Goal: Task Accomplishment & Management: Manage account settings

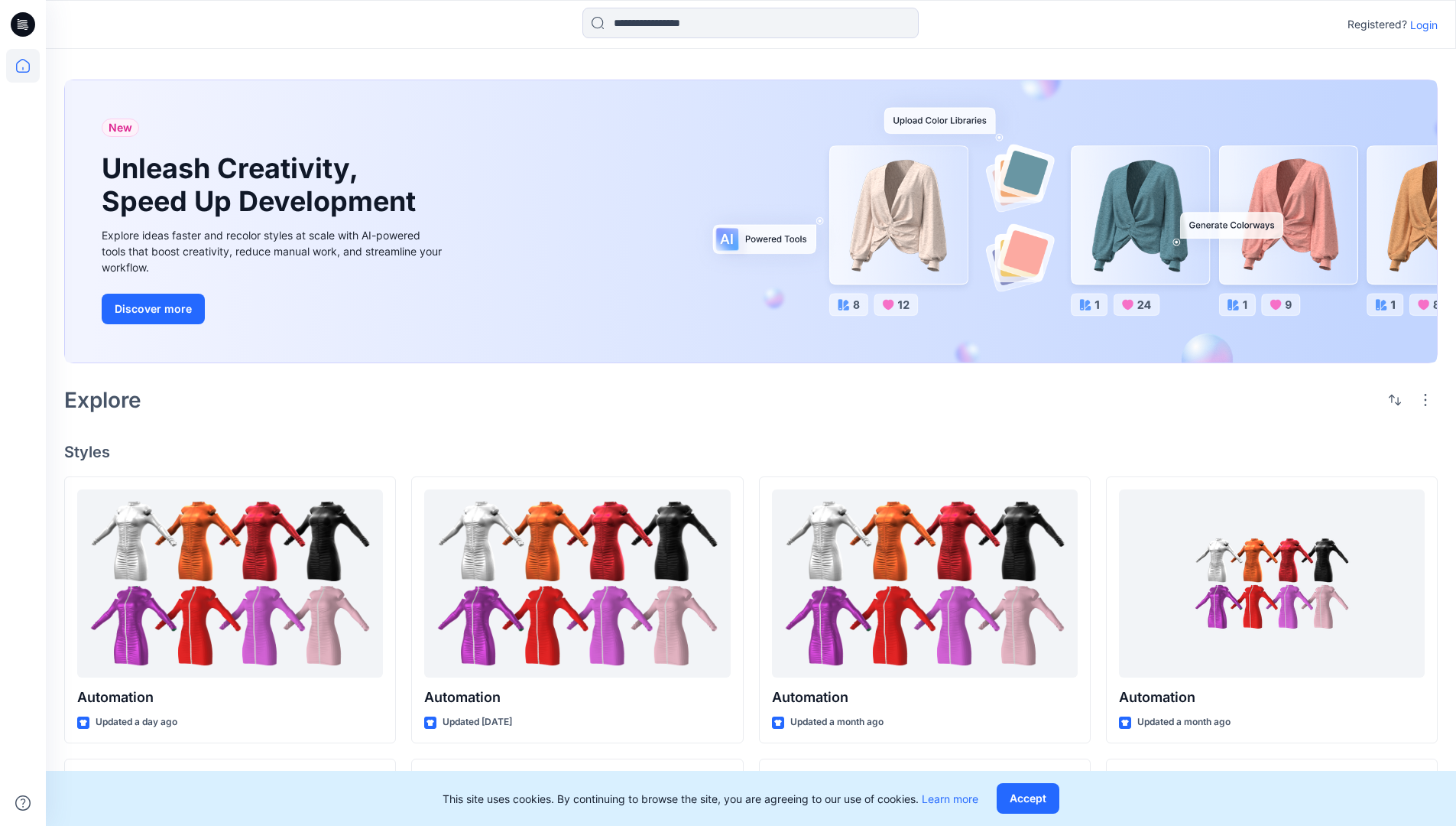
click at [1420, 24] on p "Login" at bounding box center [1424, 25] width 28 height 16
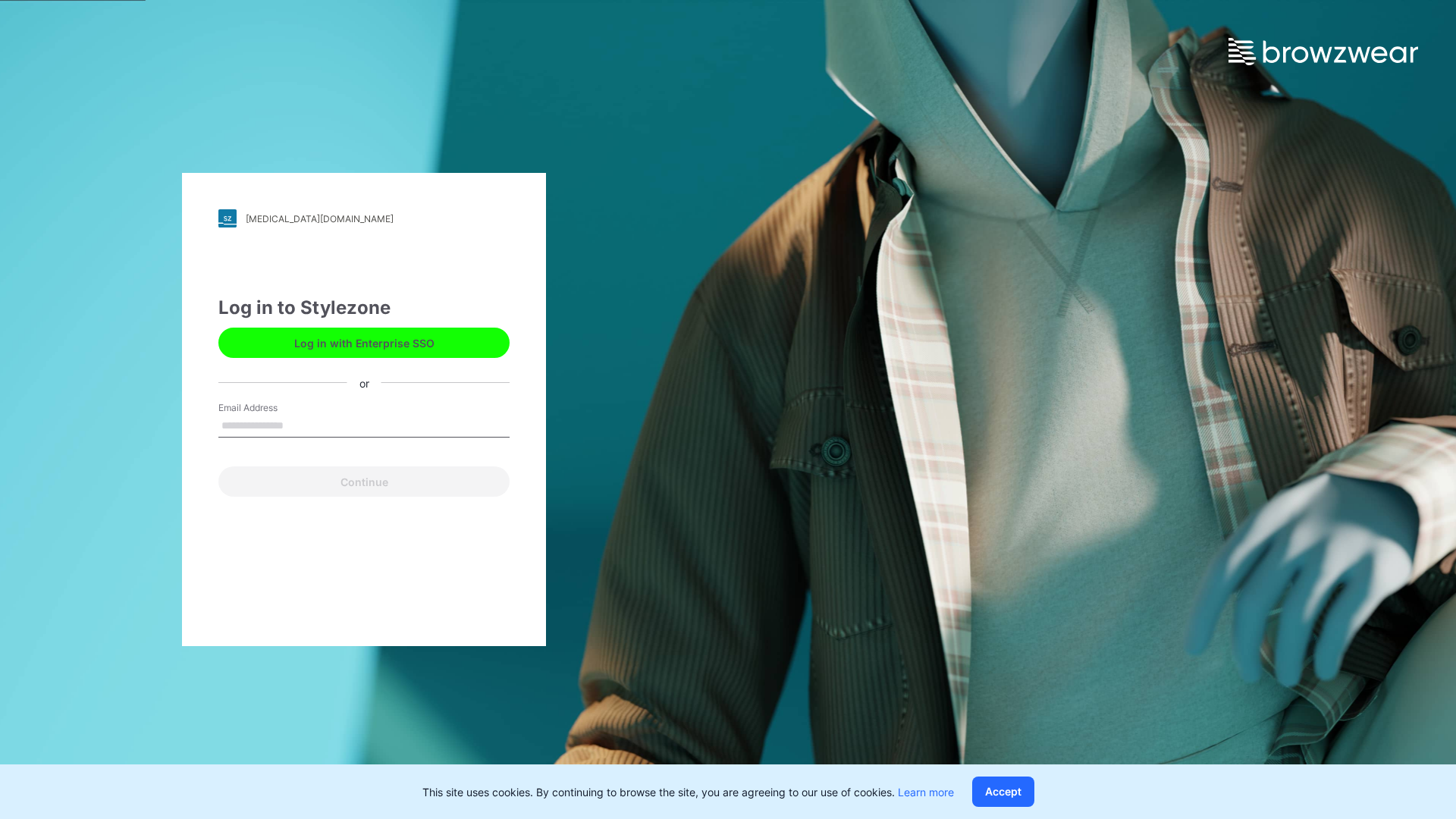
click at [299, 424] on input "Email Address" at bounding box center [364, 425] width 291 height 22
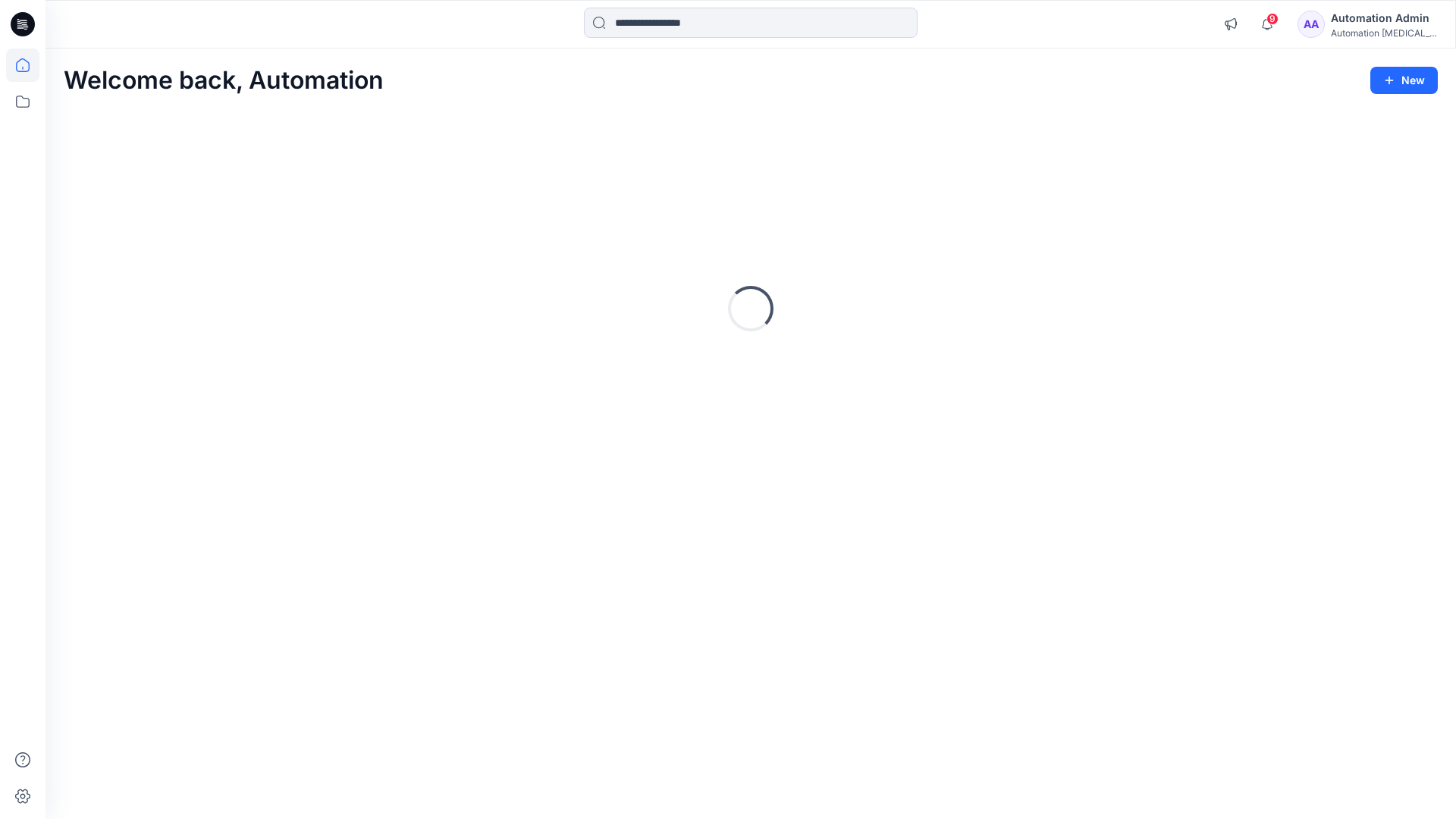
click at [29, 65] on icon at bounding box center [22, 64] width 13 height 13
click at [21, 107] on icon at bounding box center [22, 102] width 13 height 13
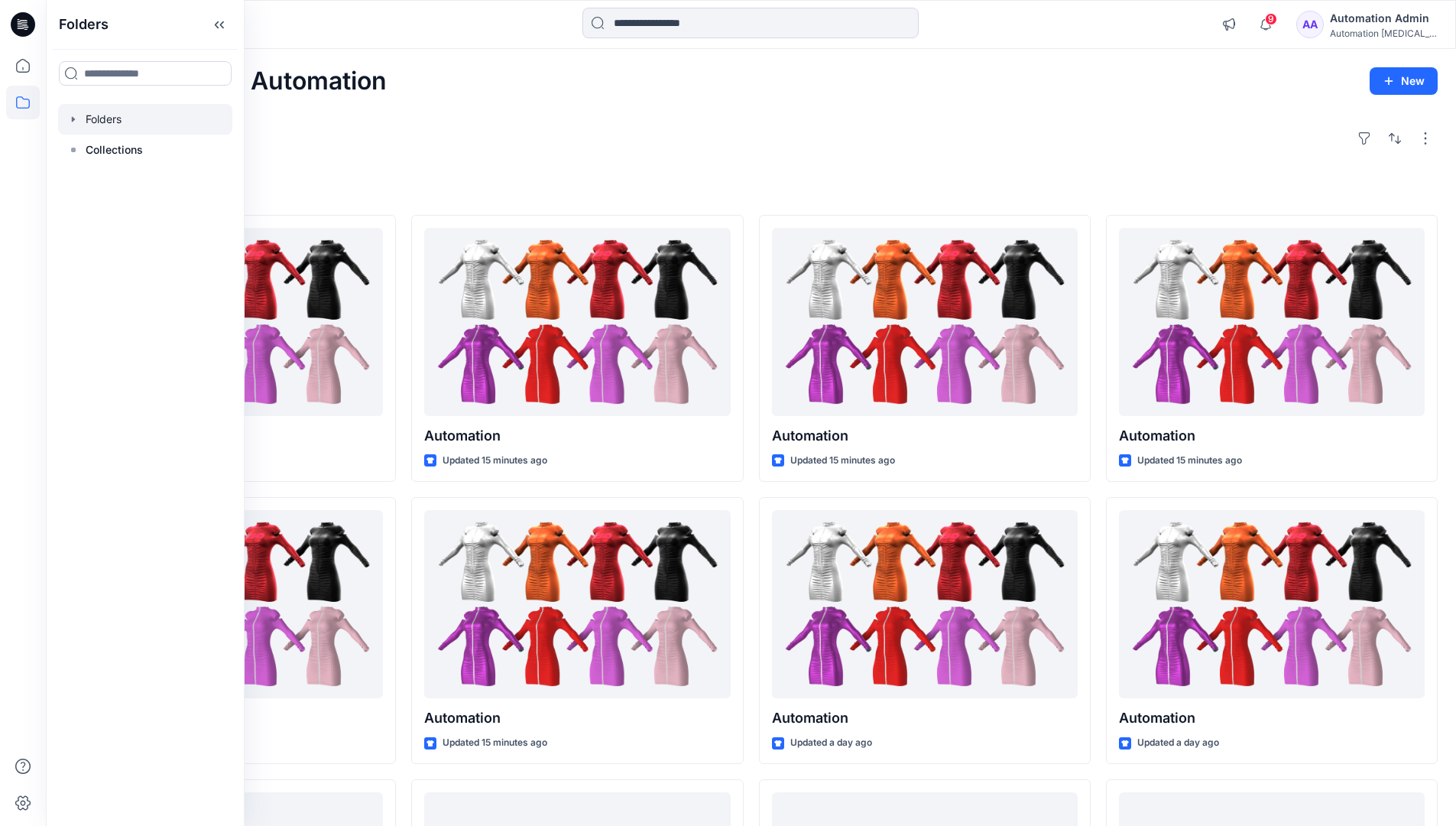
click at [98, 123] on div at bounding box center [146, 119] width 175 height 31
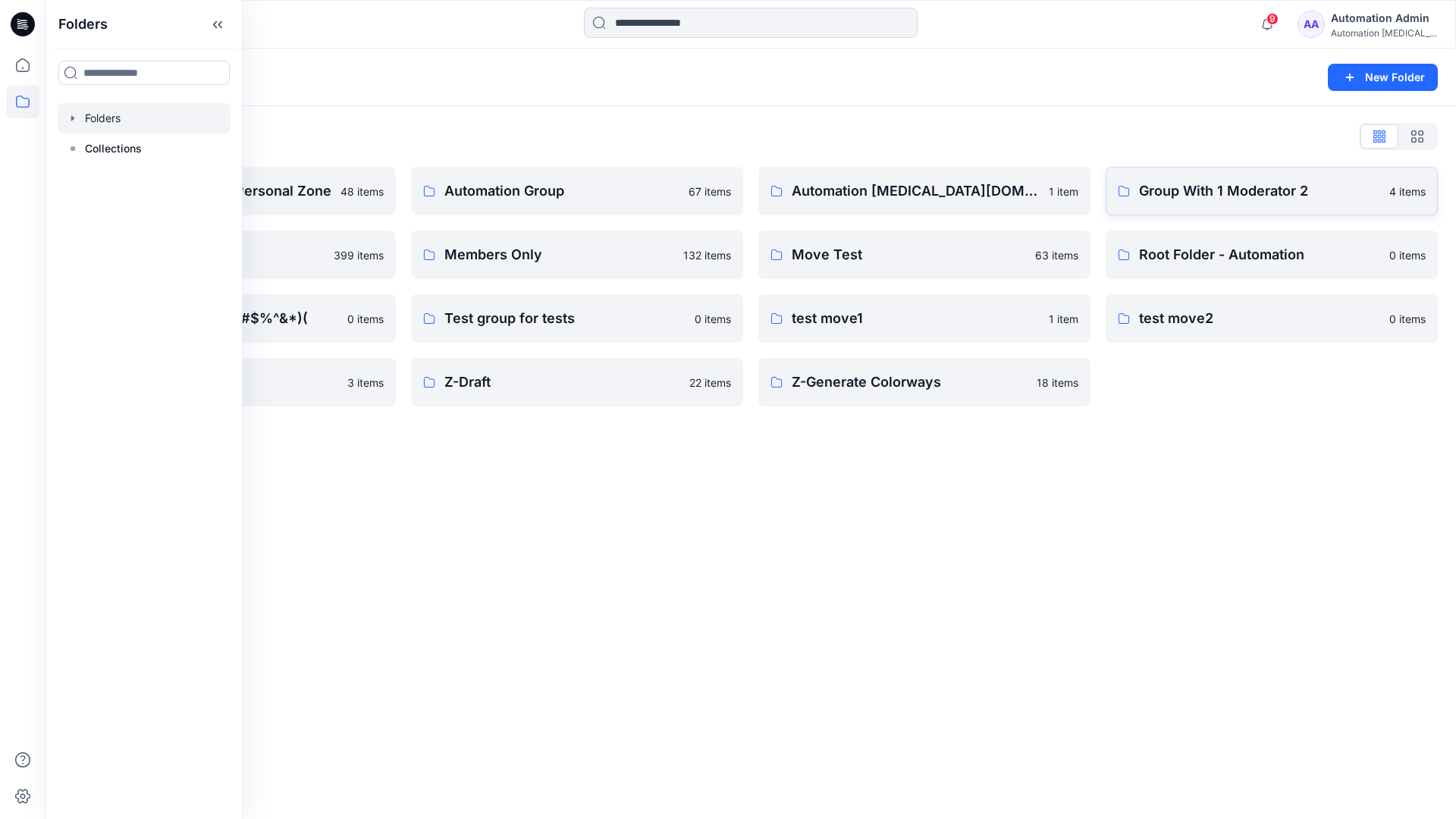
click at [1198, 200] on p "Group With 1 Moderator 2" at bounding box center [1259, 191] width 241 height 21
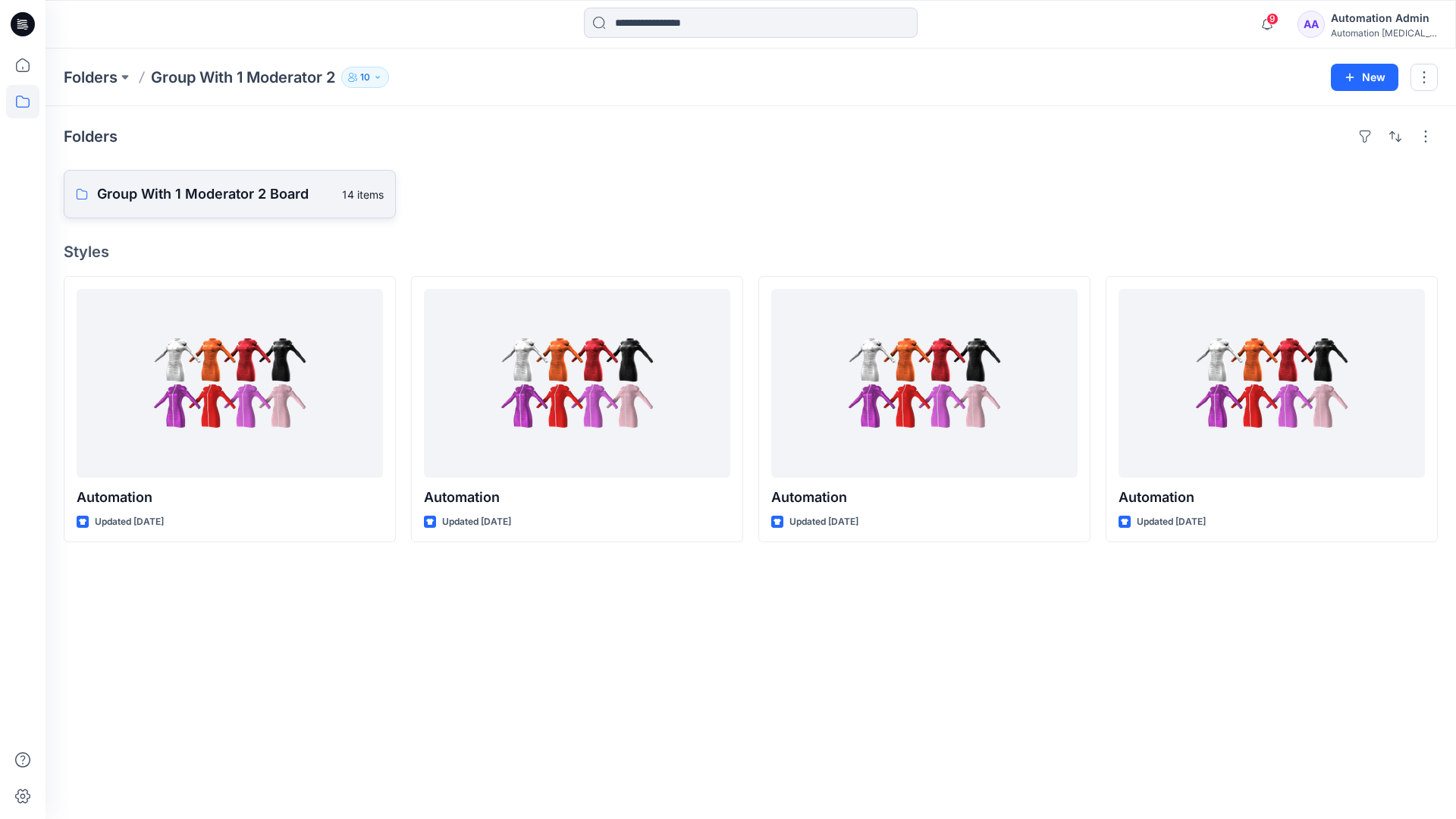
click at [268, 200] on p "Group With 1 Moderator 2 Board" at bounding box center [215, 194] width 236 height 21
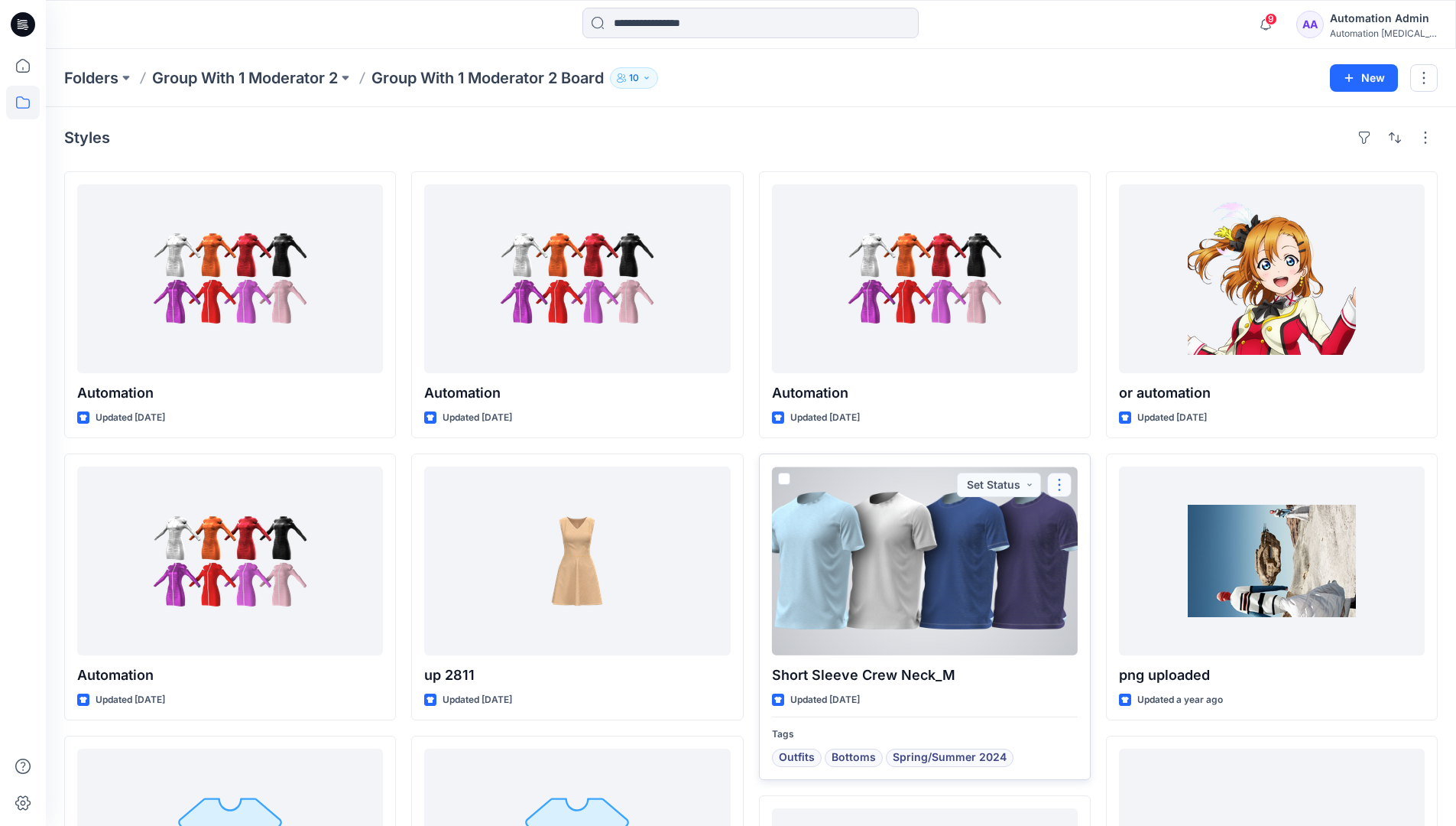
click at [1056, 486] on button "button" at bounding box center [1059, 485] width 24 height 24
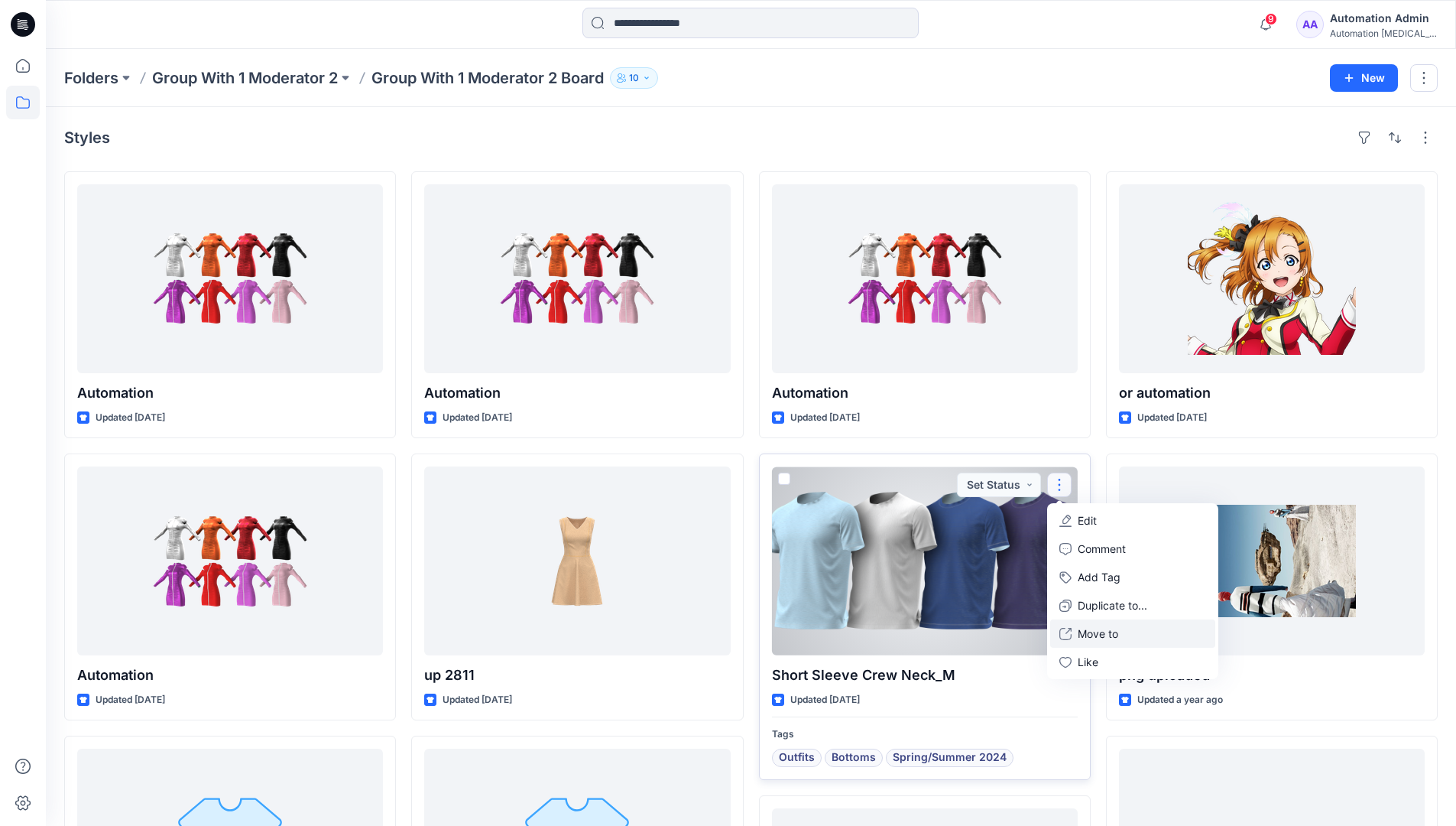
click at [1099, 632] on p "Move to" at bounding box center [1098, 633] width 41 height 16
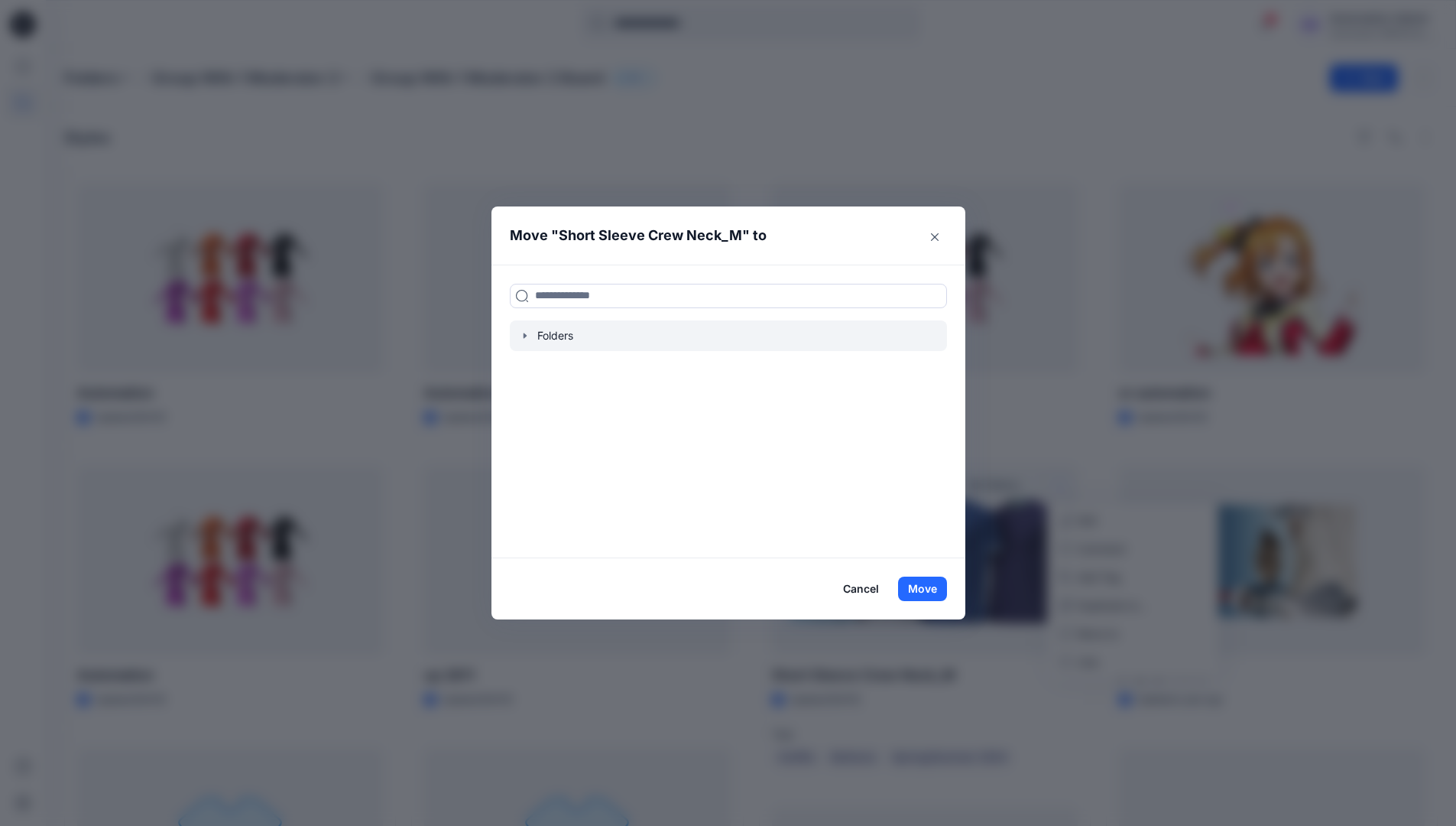
click at [531, 338] on icon "button" at bounding box center [525, 336] width 13 height 13
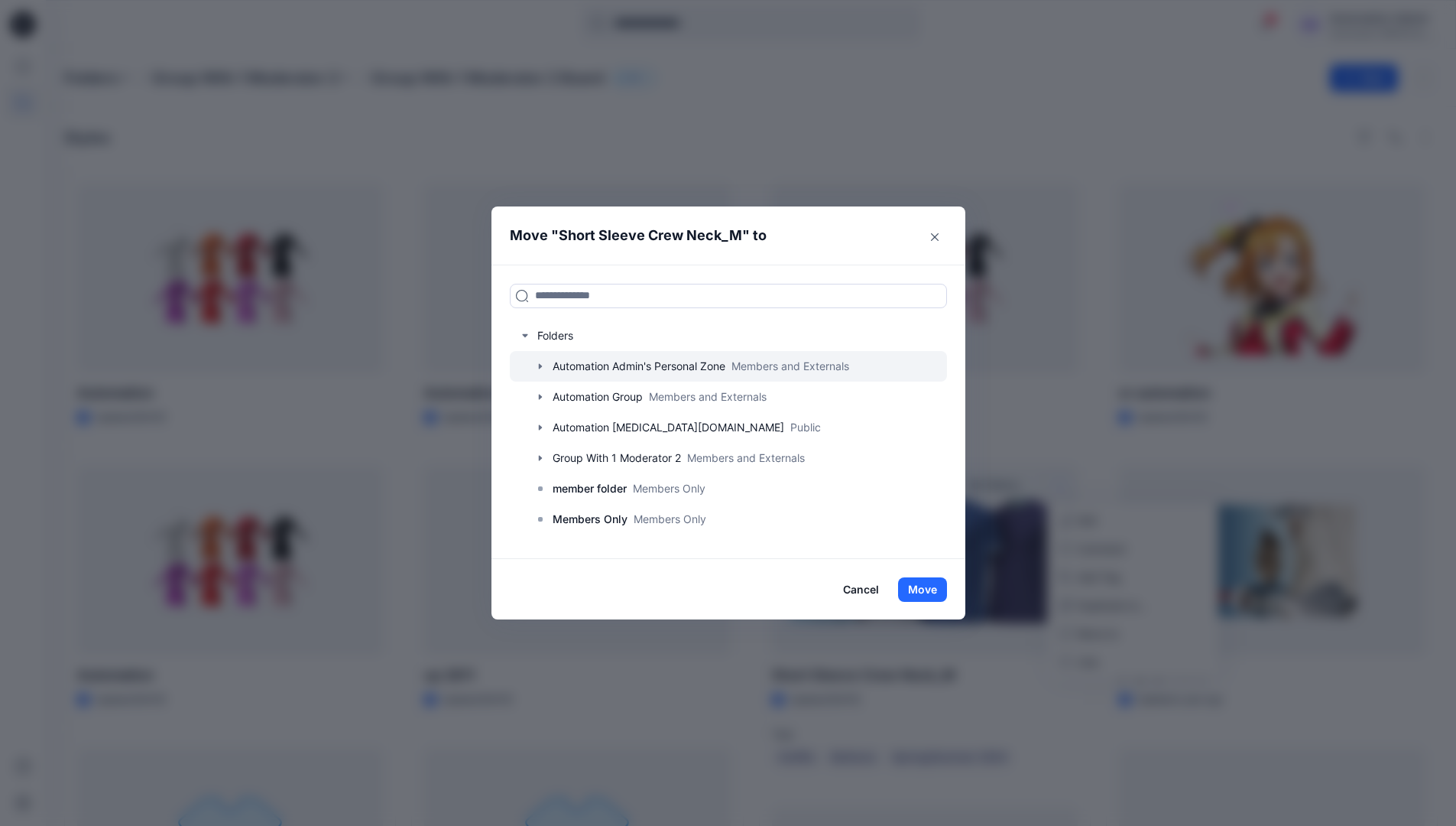
click at [541, 368] on icon "button" at bounding box center [539, 366] width 3 height 5
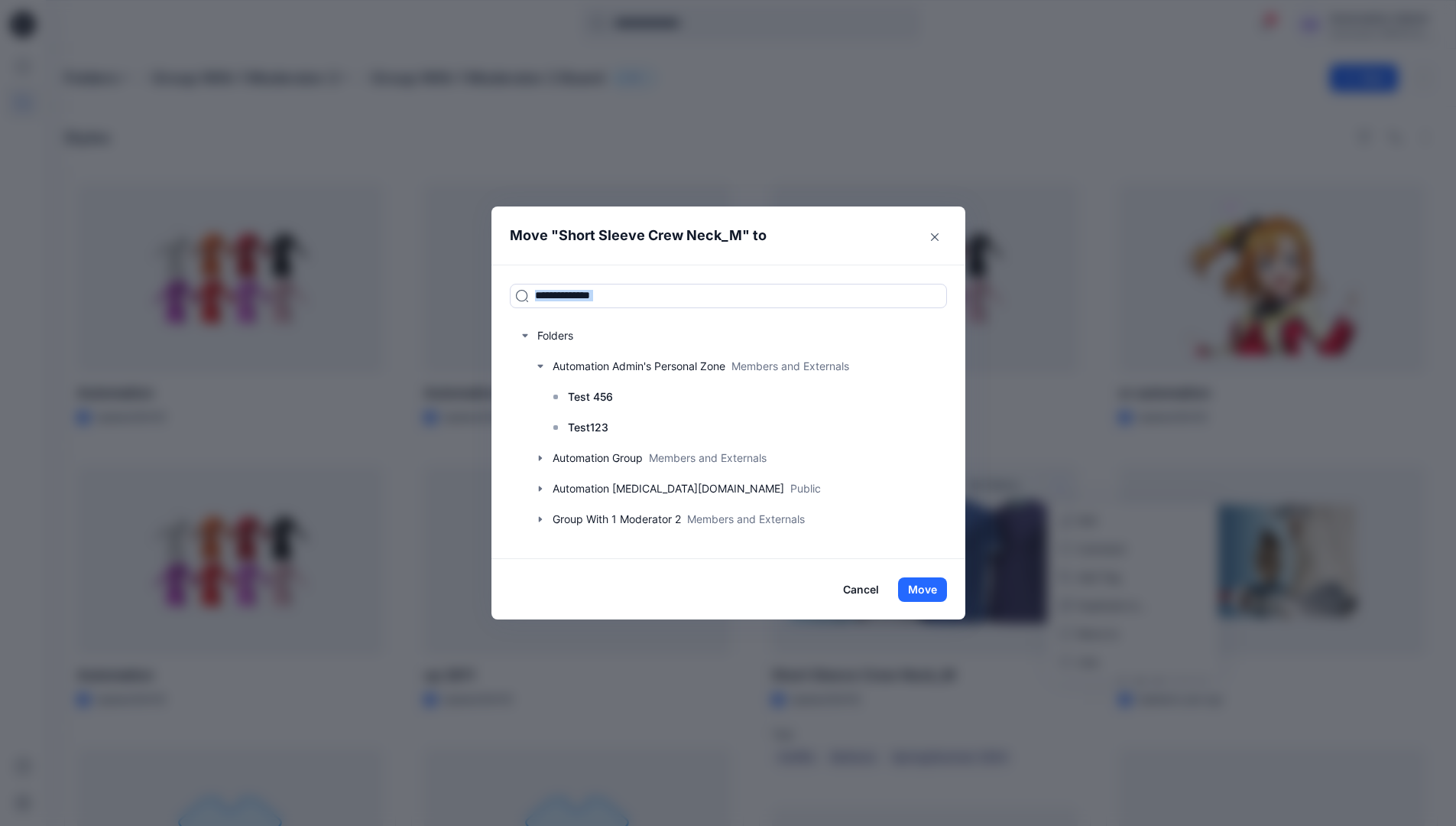
drag, startPoint x: 544, startPoint y: 368, endPoint x: 645, endPoint y: 266, distance: 143.5
click at [645, 266] on div "Folders Automation Admin's Personal Zone Members and Externals Test 456 Test123…" at bounding box center [728, 412] width 474 height 295
click at [633, 300] on input at bounding box center [728, 295] width 437 height 24
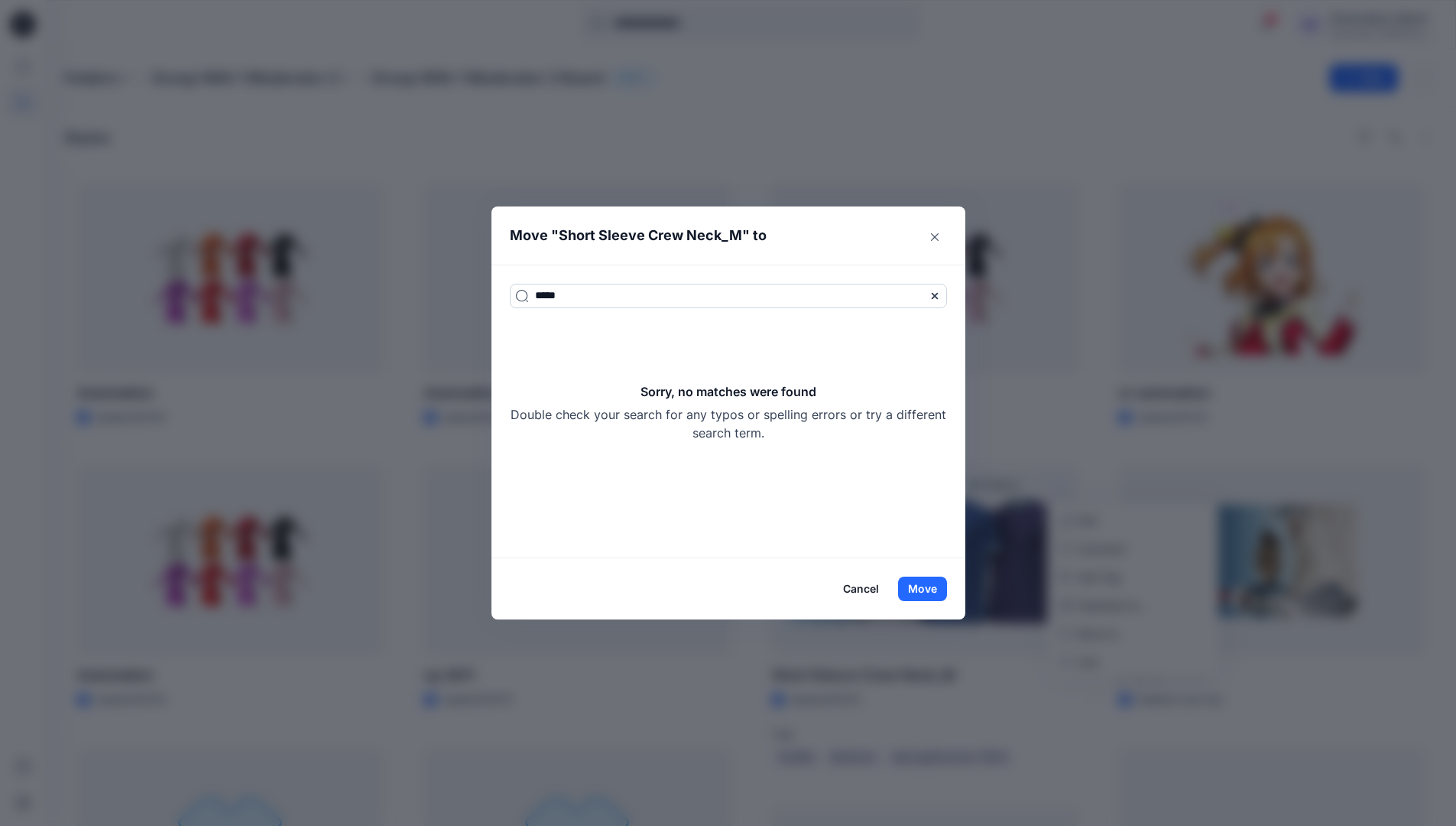
type input "*****"
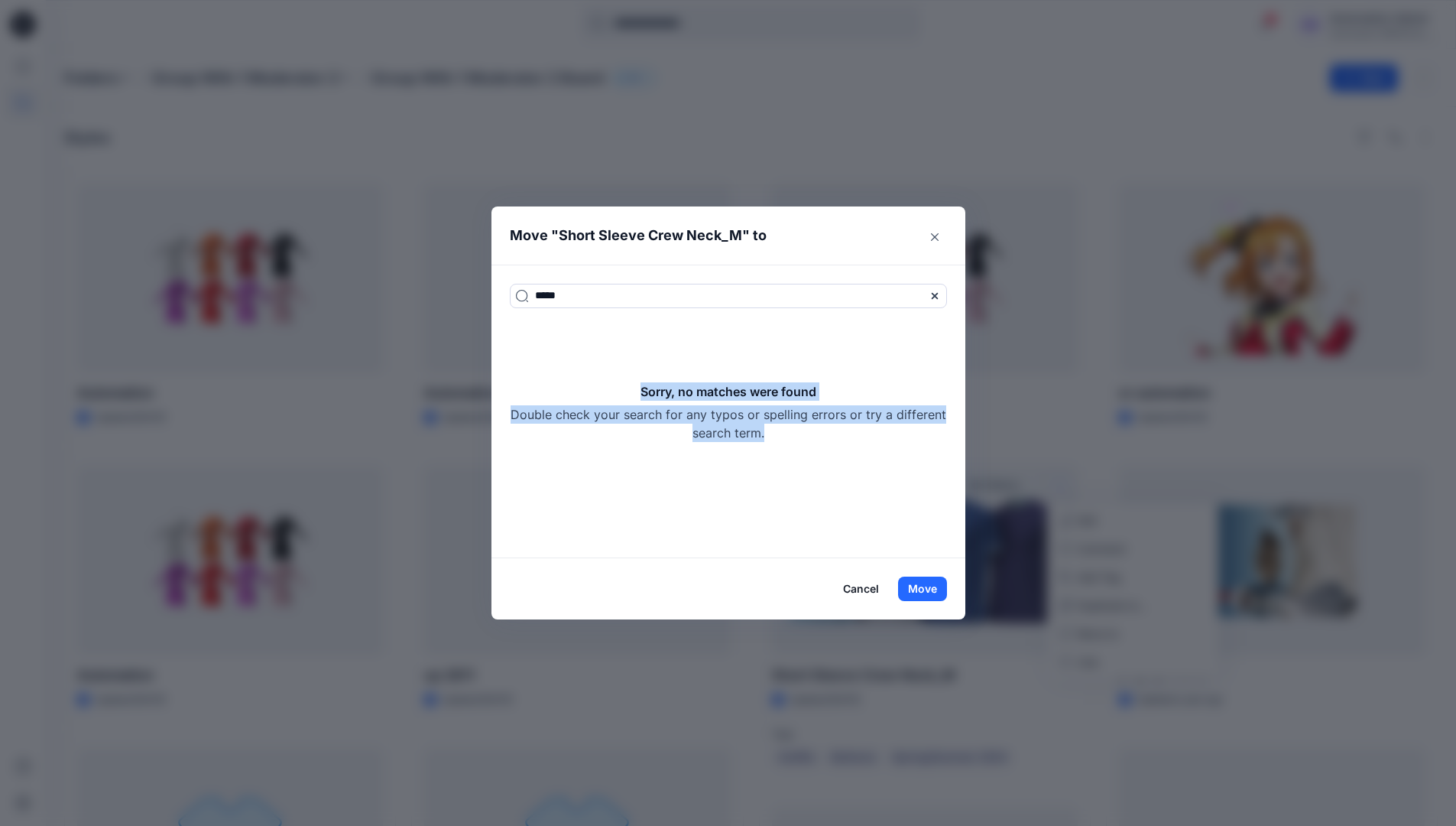
drag, startPoint x: 633, startPoint y: 300, endPoint x: 844, endPoint y: 433, distance: 249.4
click at [844, 433] on div "Sorry, no matches were found Double check your search for any typos or spelling…" at bounding box center [728, 412] width 437 height 59
click at [937, 296] on icon at bounding box center [935, 296] width 13 height 13
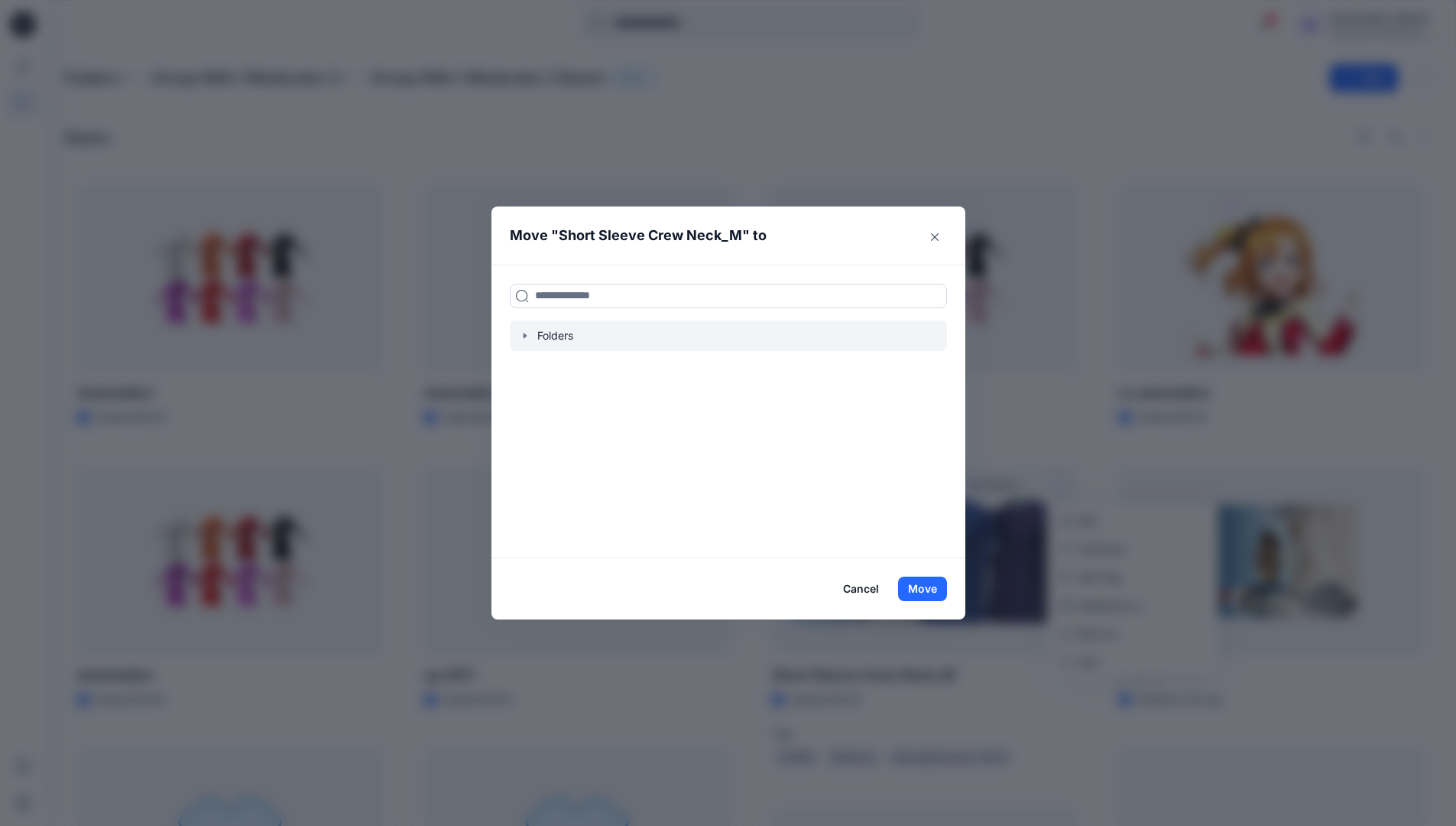
click at [531, 337] on icon "button" at bounding box center [525, 336] width 13 height 13
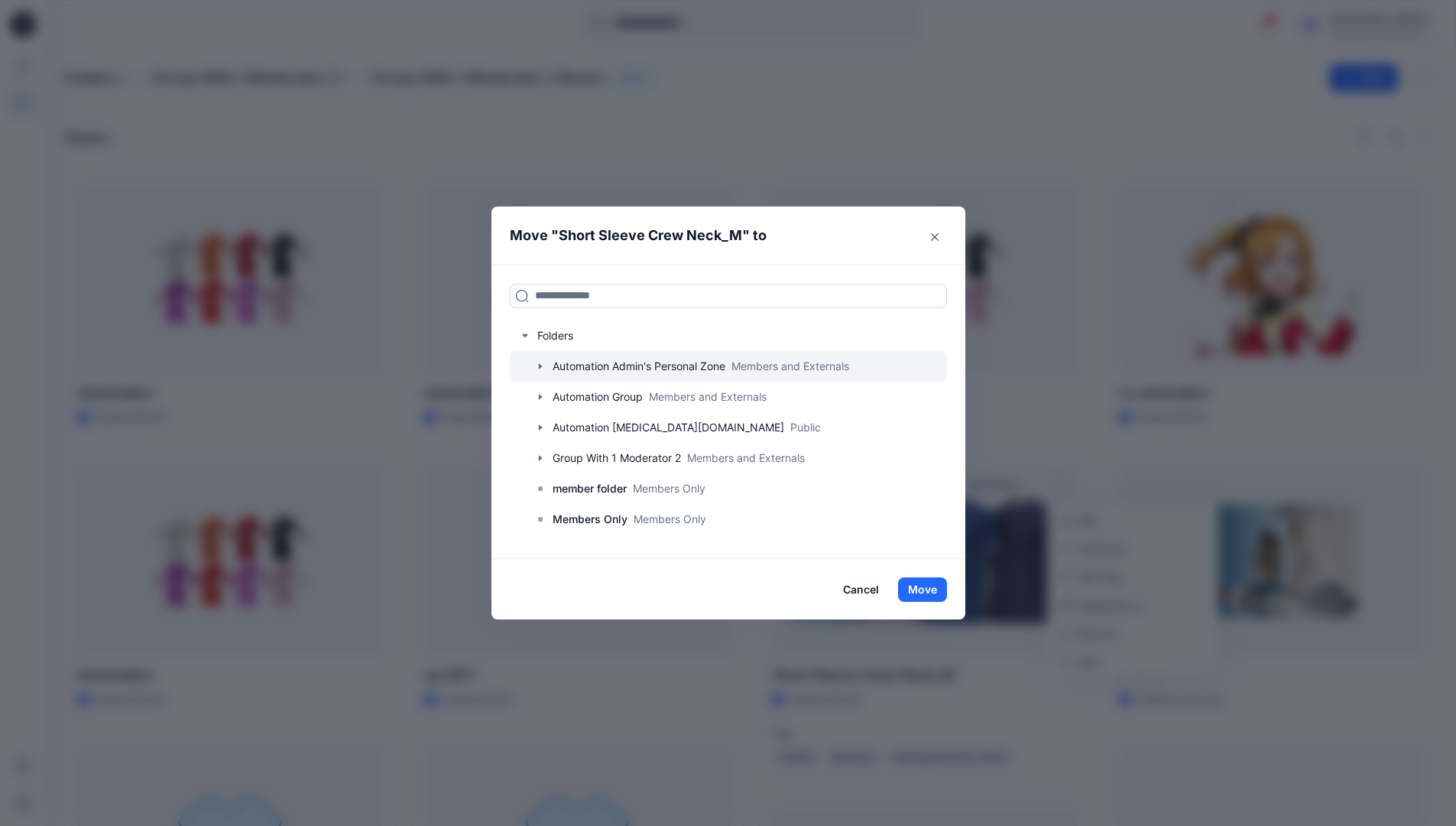
click at [541, 367] on icon "button" at bounding box center [539, 366] width 3 height 5
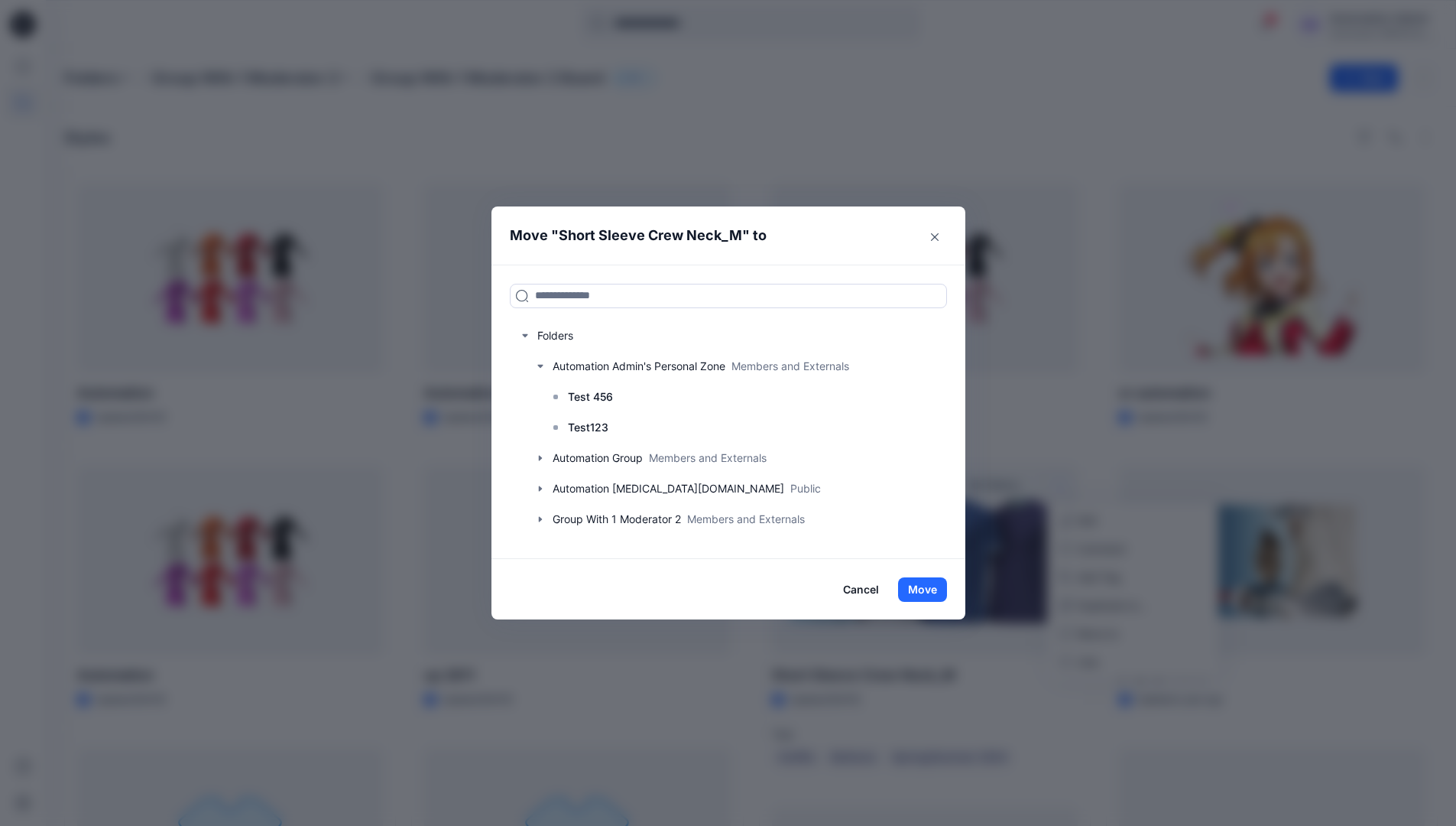
click at [874, 592] on button "Cancel" at bounding box center [861, 589] width 56 height 24
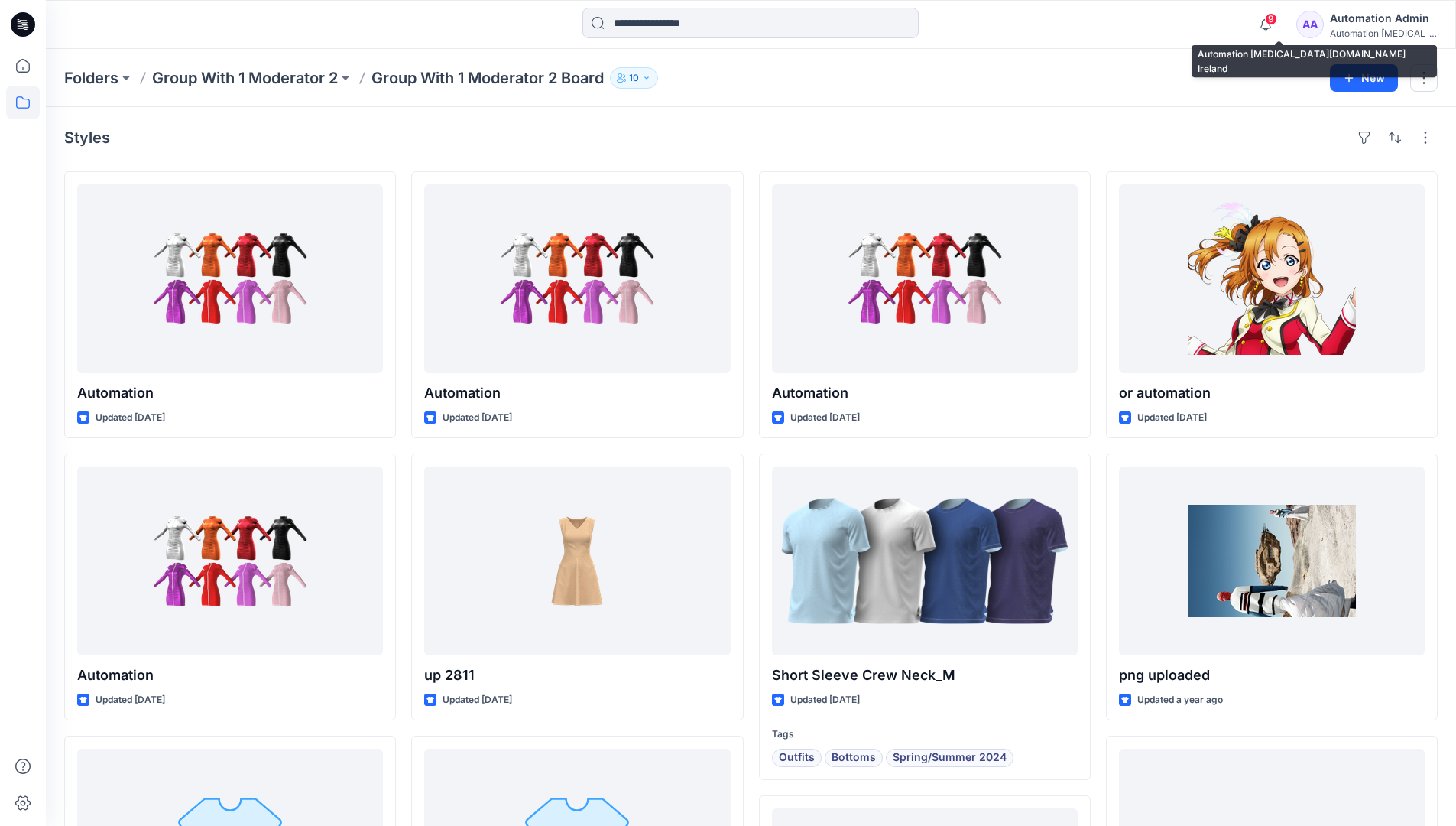
click at [1370, 28] on div "Automation testim..." at bounding box center [1383, 33] width 107 height 12
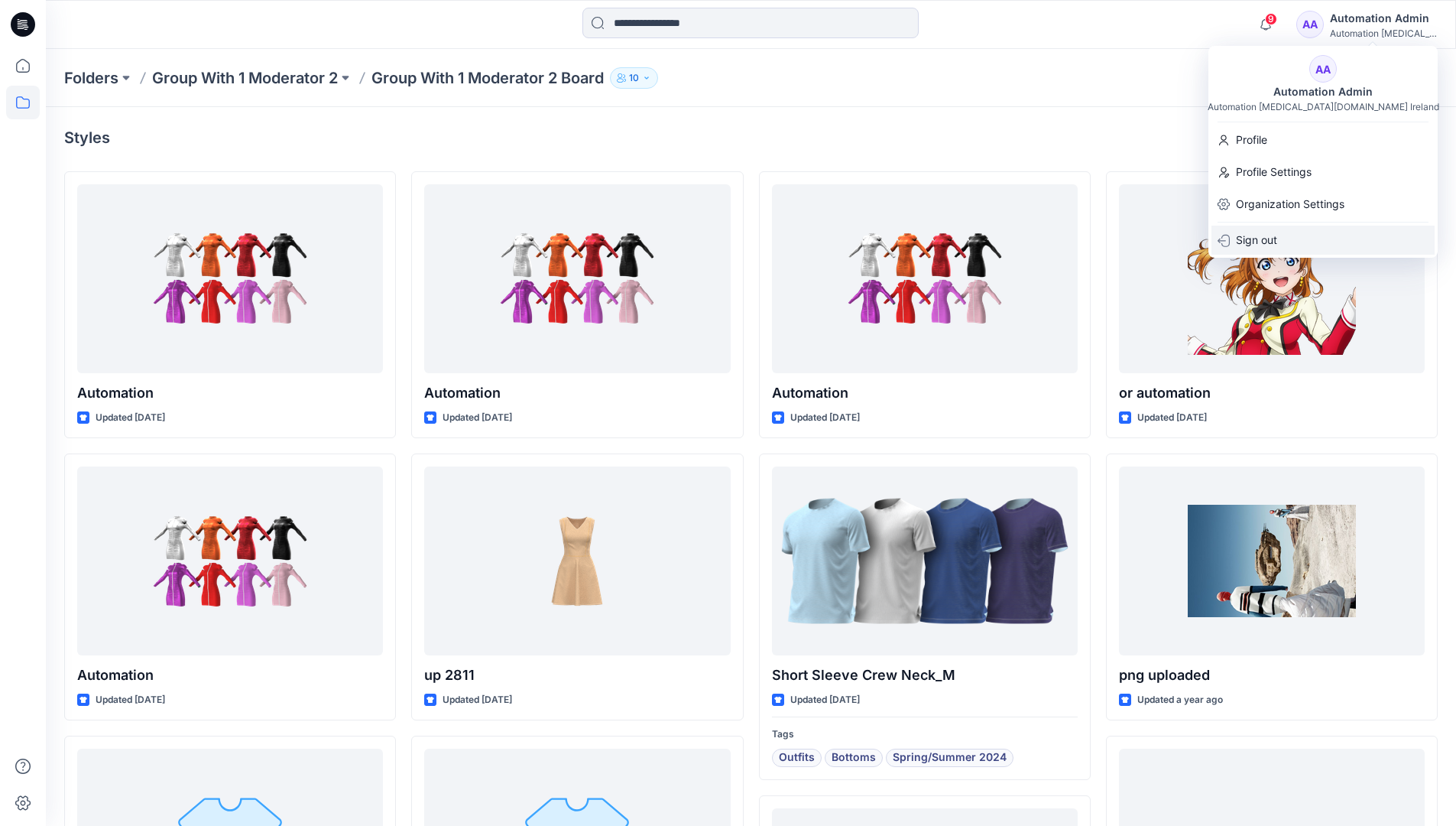
click at [1243, 244] on p "Sign out" at bounding box center [1256, 240] width 41 height 29
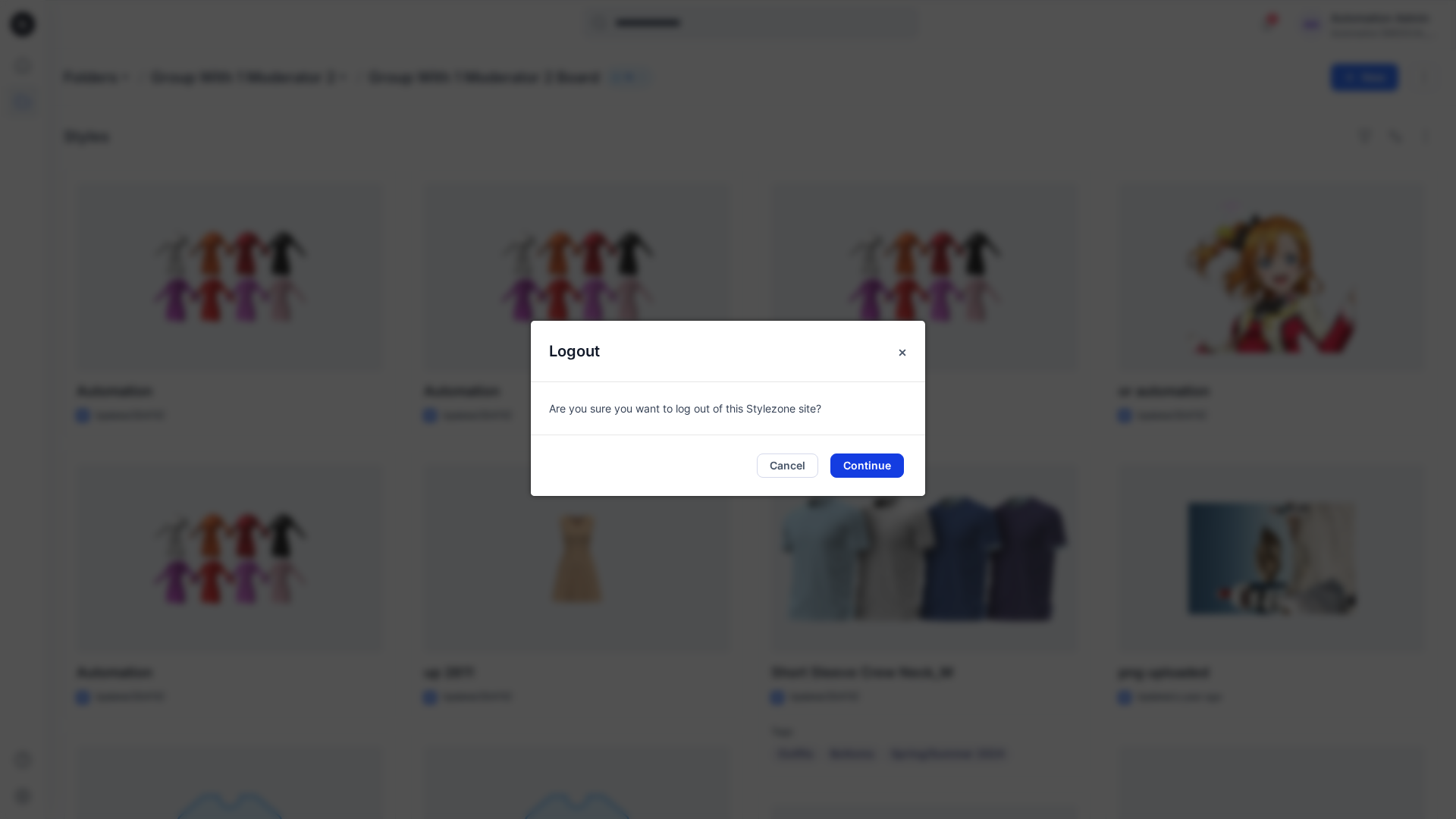
click at [874, 469] on button "Continue" at bounding box center [866, 465] width 73 height 24
